Goal: Task Accomplishment & Management: Manage account settings

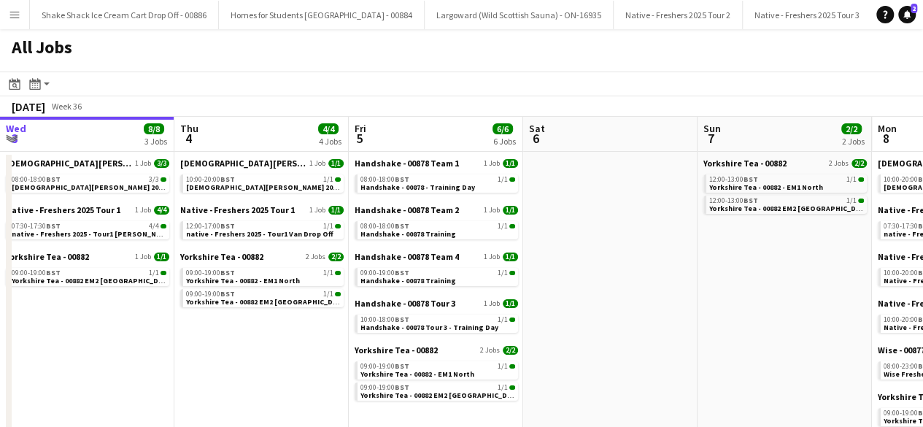
scroll to position [0, 683]
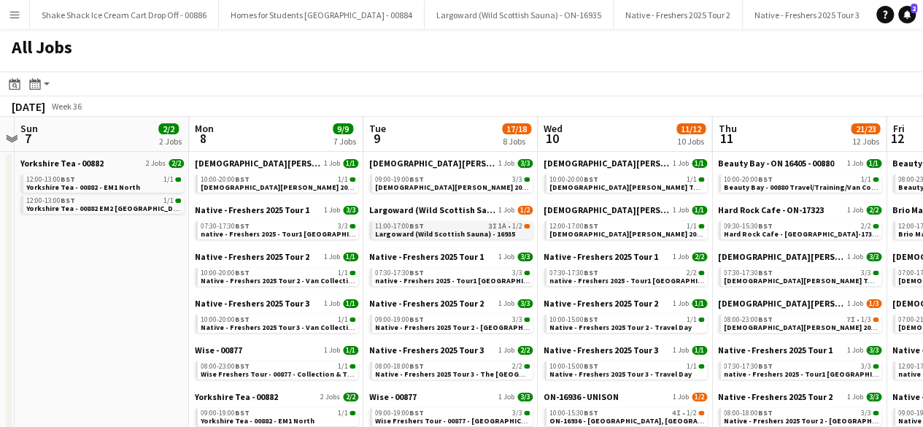
click at [458, 227] on div "11:00-17:00 BST 3I 1A • 1/2" at bounding box center [452, 225] width 155 height 7
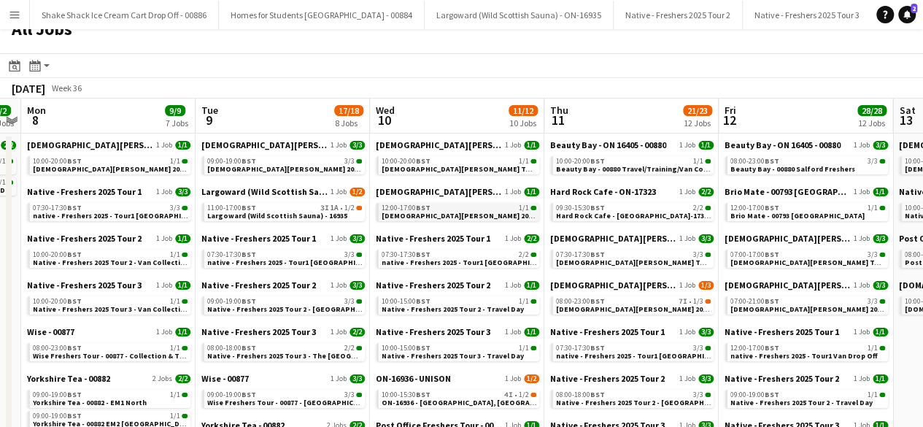
scroll to position [18, 0]
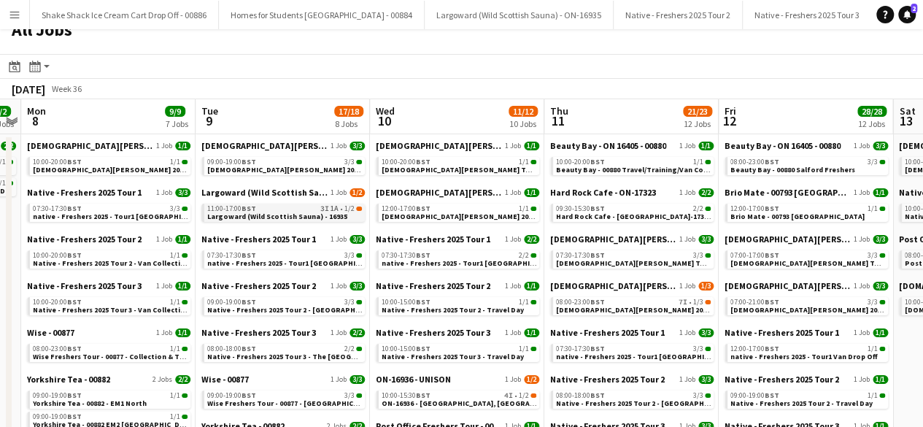
click at [286, 214] on span "Largoward (Wild Scottish Sauna) - 16935" at bounding box center [277, 216] width 140 height 9
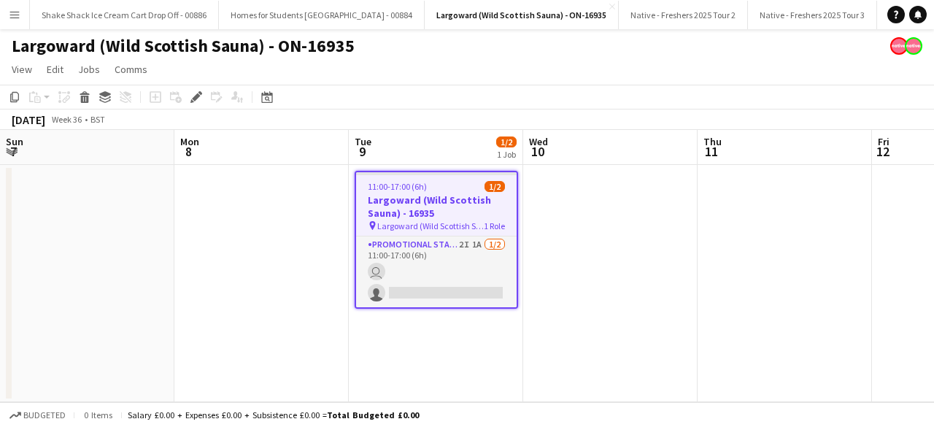
scroll to position [0, 502]
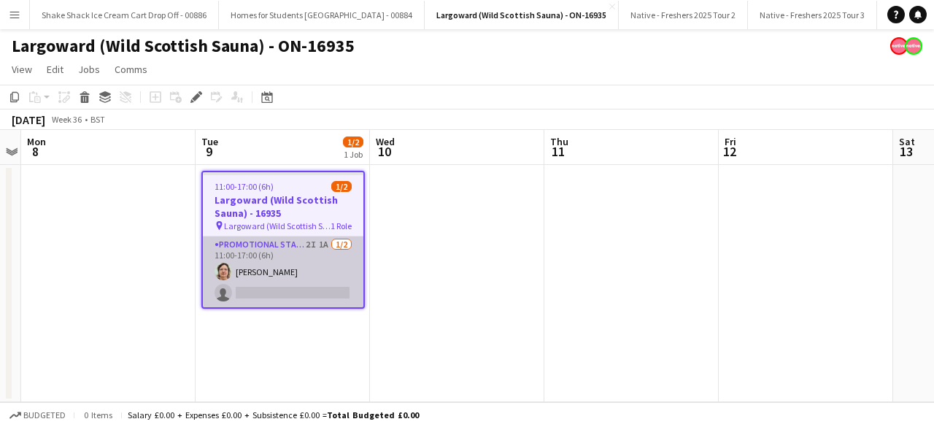
click at [323, 269] on app-card-role "Promotional Staffing (Brand Ambassadors) 2I 1A 1/2 11:00-17:00 (6h) Alicia Hend…" at bounding box center [283, 271] width 160 height 71
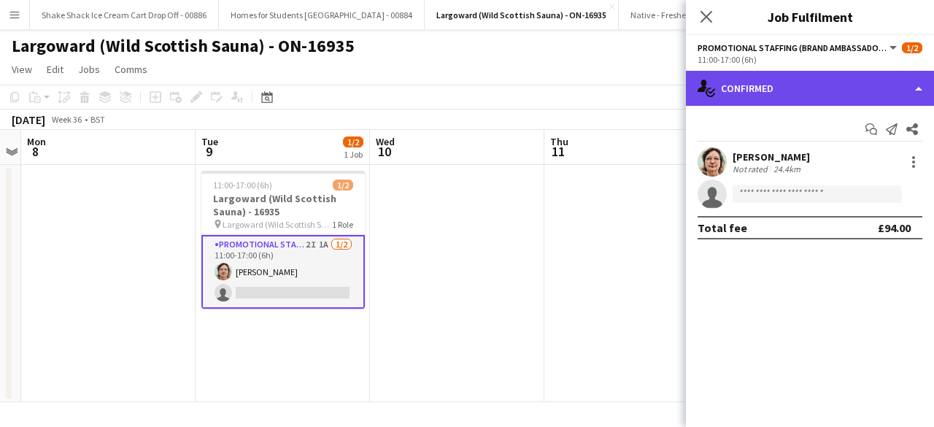
click at [848, 84] on div "single-neutral-actions-check-2 Confirmed" at bounding box center [810, 88] width 248 height 35
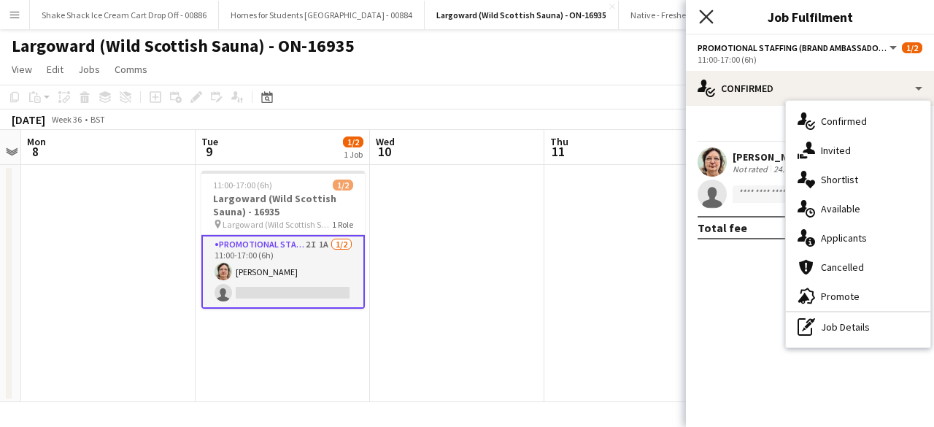
click at [704, 18] on icon at bounding box center [706, 16] width 14 height 14
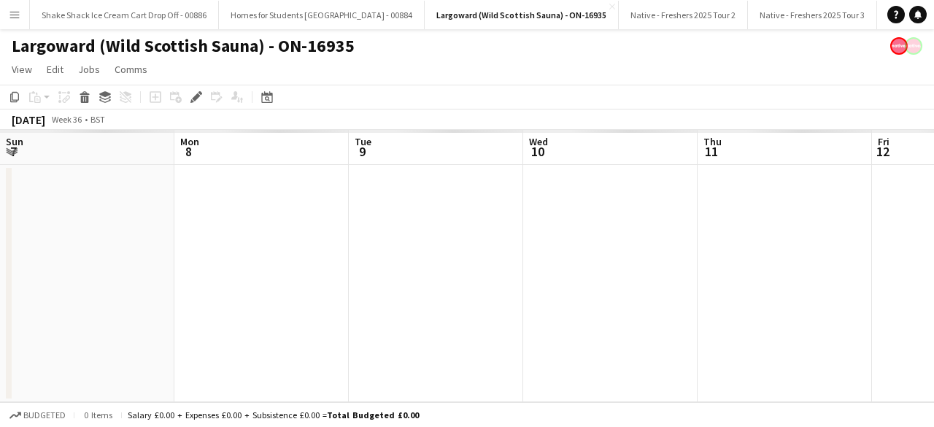
scroll to position [0, 502]
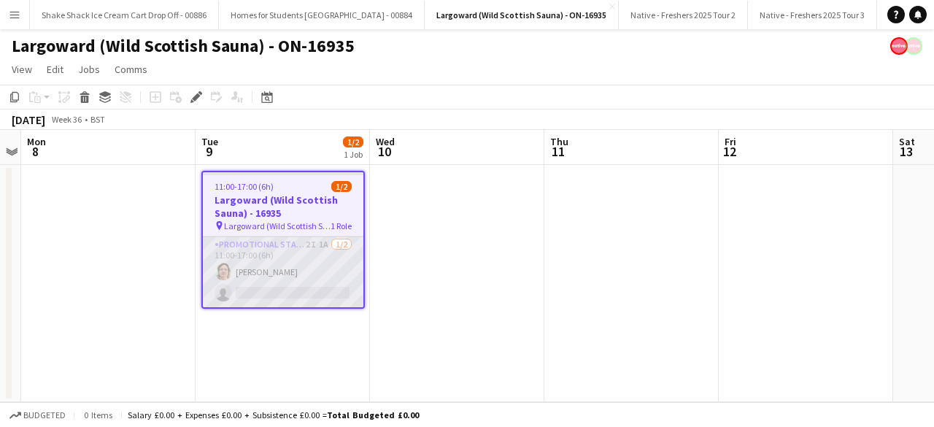
click at [287, 274] on app-card-role "Promotional Staffing (Brand Ambassadors) 2I 1A 1/2 11:00-17:00 (6h) Alicia Hend…" at bounding box center [283, 271] width 160 height 71
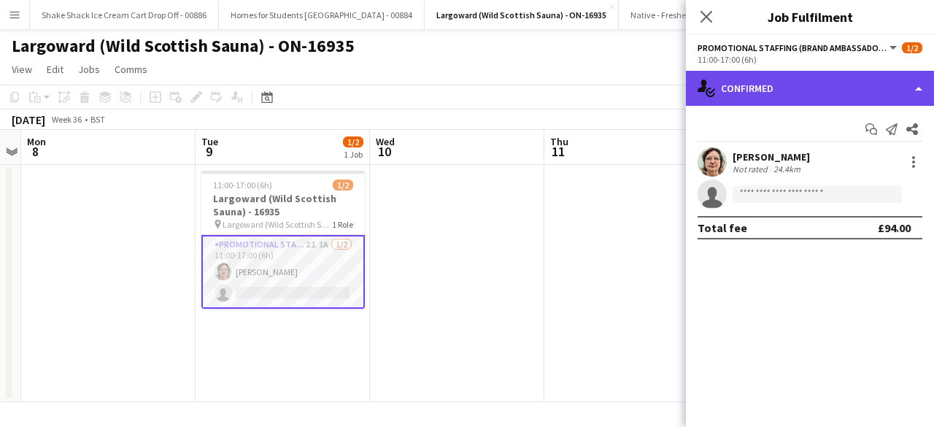
click at [776, 84] on div "single-neutral-actions-check-2 Confirmed" at bounding box center [810, 88] width 248 height 35
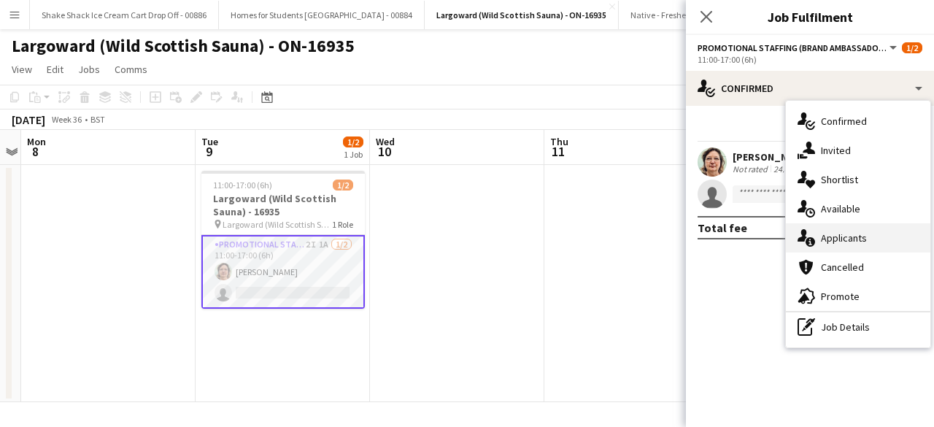
click at [865, 229] on div "single-neutral-actions-information Applicants" at bounding box center [858, 237] width 144 height 29
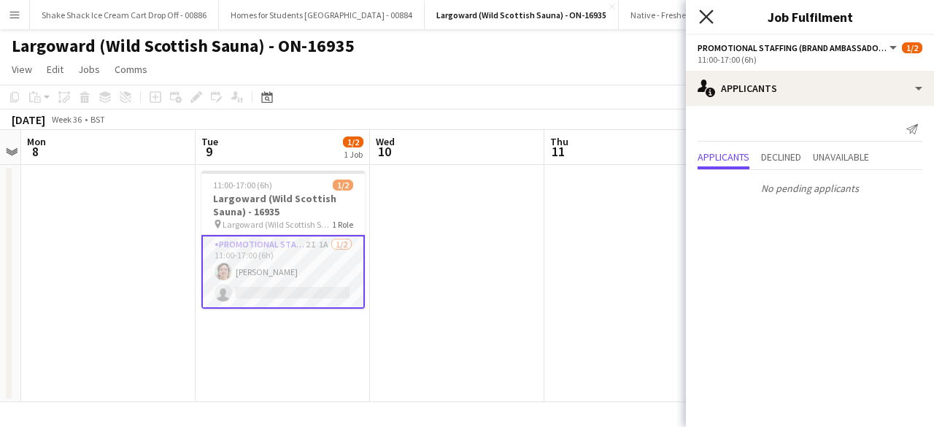
click at [705, 15] on icon at bounding box center [706, 16] width 14 height 14
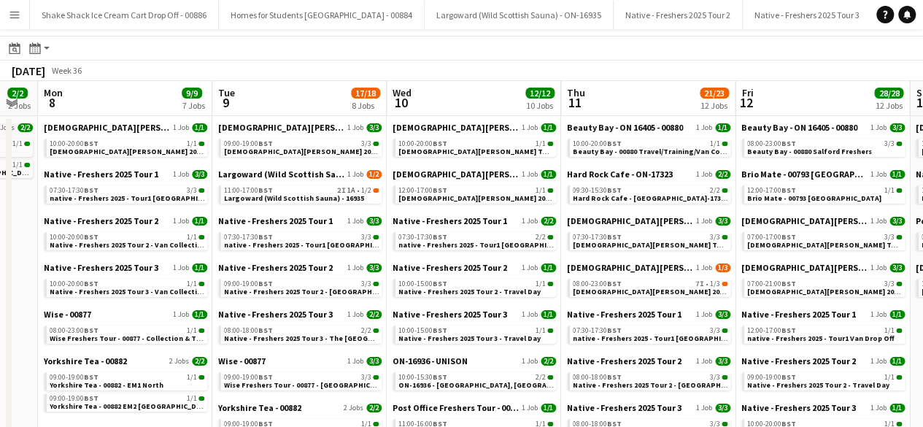
scroll to position [36, 0]
click at [487, 382] on span "ON-16936 - [GEOGRAPHIC_DATA], [GEOGRAPHIC_DATA]" at bounding box center [492, 383] width 189 height 9
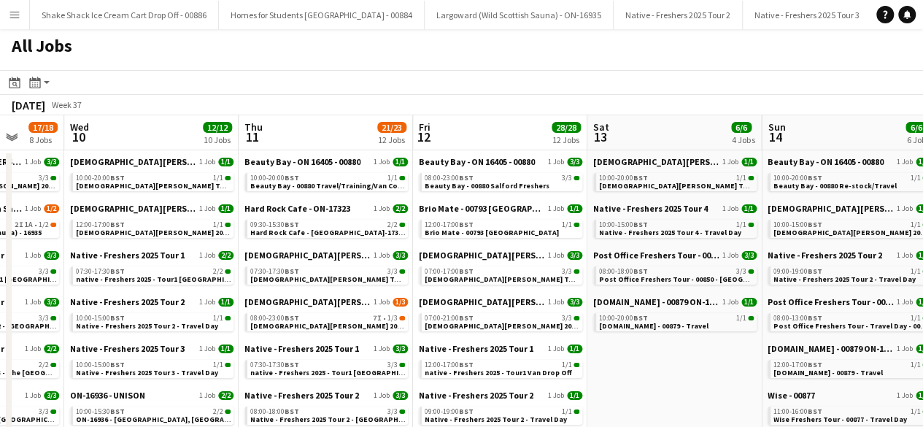
scroll to position [0, 442]
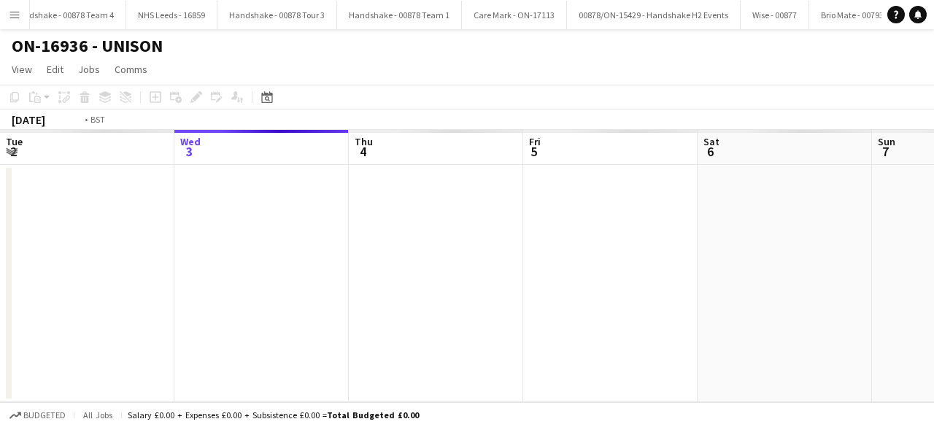
scroll to position [0, 502]
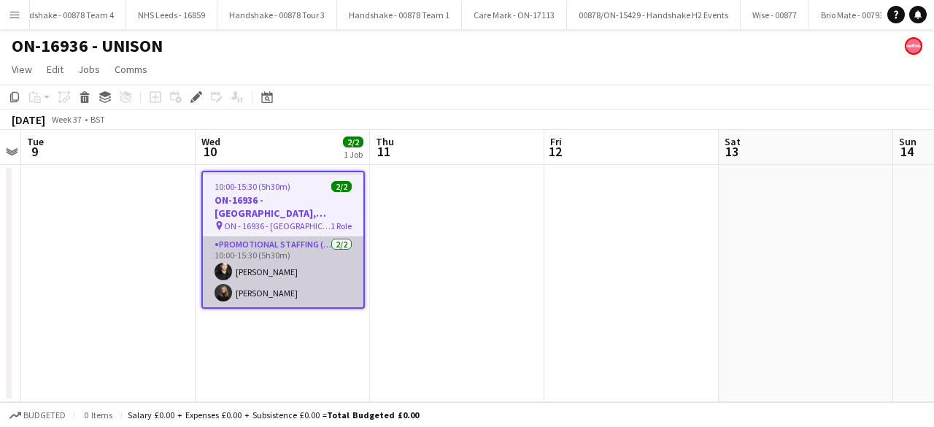
click at [318, 276] on app-card-role "Promotional Staffing (Brand Ambassadors) [DATE] 10:00-15:30 (5h30m) [PERSON_NAM…" at bounding box center [283, 271] width 160 height 71
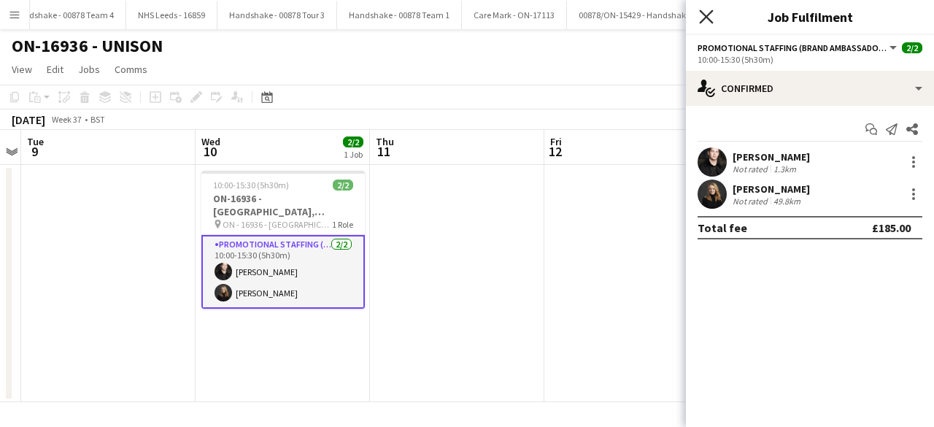
click at [710, 15] on icon "Close pop-in" at bounding box center [706, 16] width 14 height 14
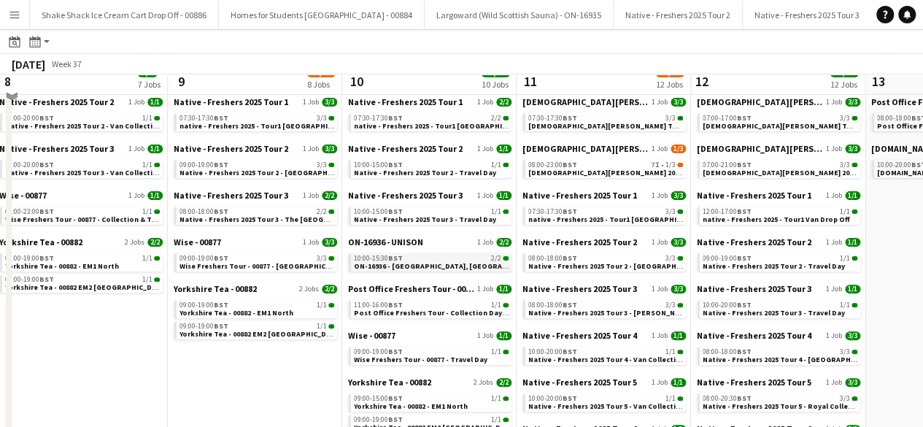
scroll to position [155, 0]
